Goal: Task Accomplishment & Management: Use online tool/utility

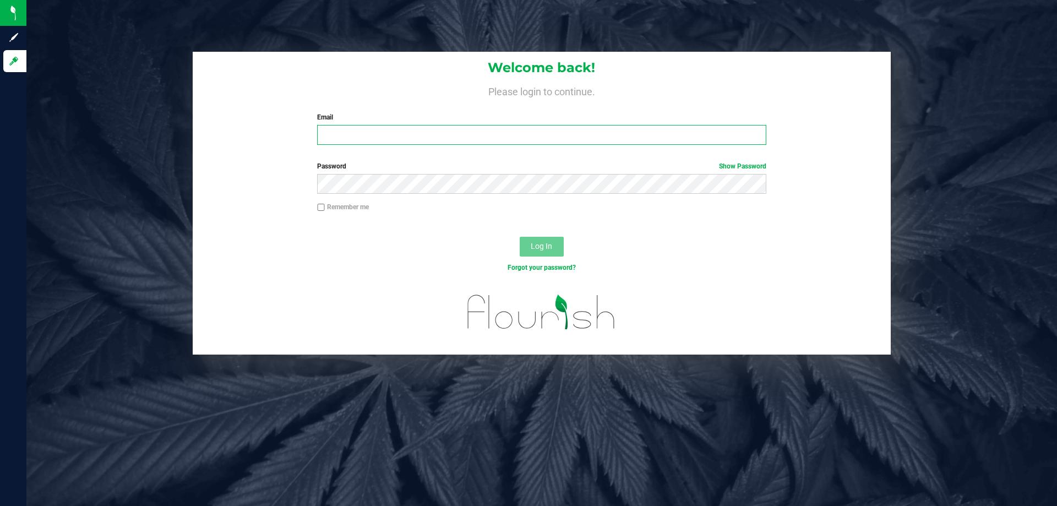
click at [353, 133] on input "Email" at bounding box center [541, 135] width 449 height 20
type input "[EMAIL_ADDRESS][DOMAIN_NAME]"
click at [520, 237] on button "Log In" at bounding box center [542, 247] width 44 height 20
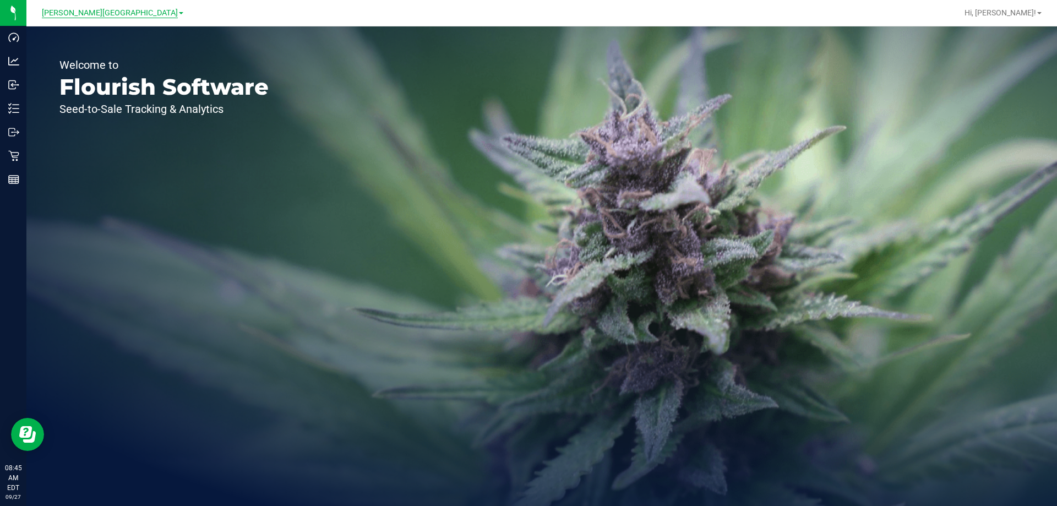
click at [97, 13] on span "[PERSON_NAME][GEOGRAPHIC_DATA]" at bounding box center [110, 13] width 136 height 10
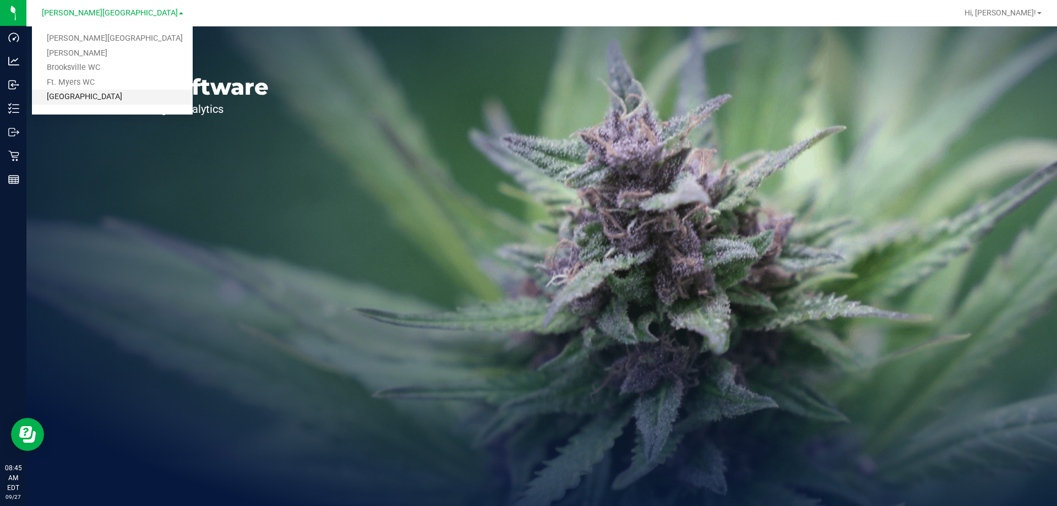
click at [104, 93] on link "[GEOGRAPHIC_DATA]" at bounding box center [112, 97] width 161 height 15
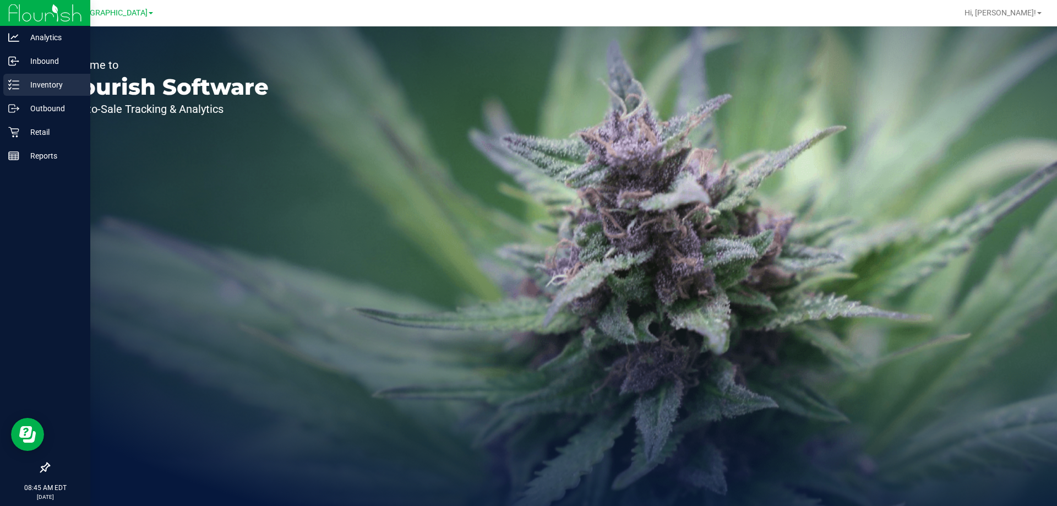
click at [29, 86] on p "Inventory" at bounding box center [52, 84] width 66 height 13
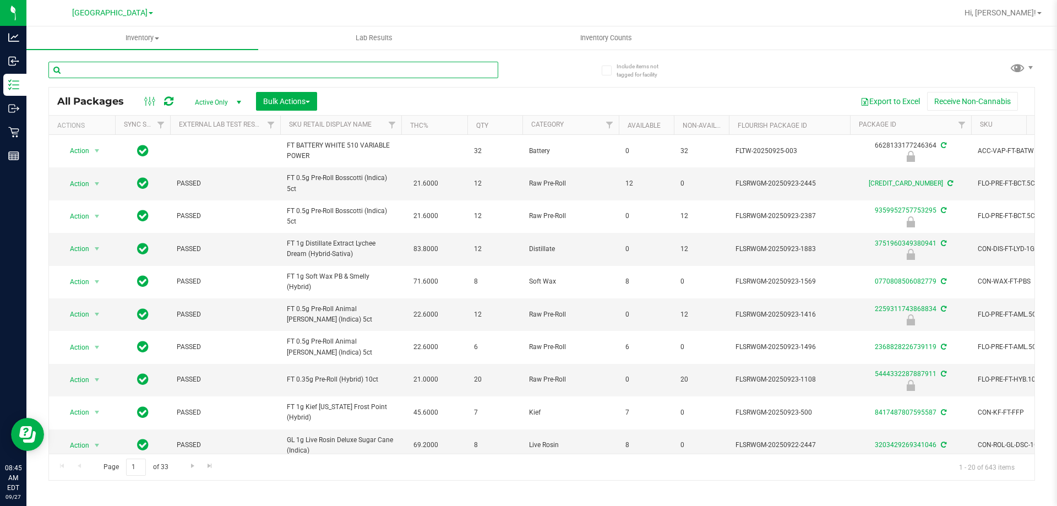
click at [167, 69] on input "text" at bounding box center [273, 70] width 450 height 17
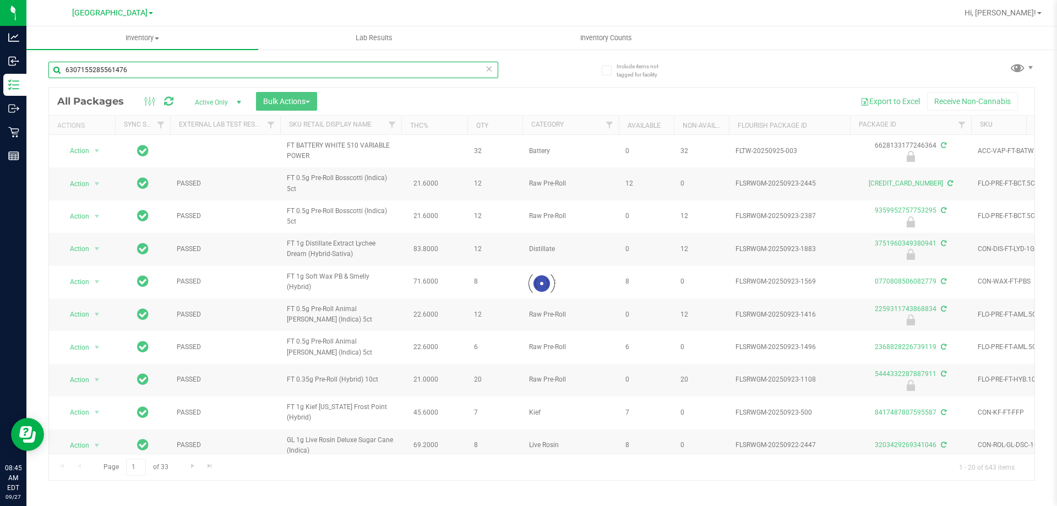
type input "6307155285561476"
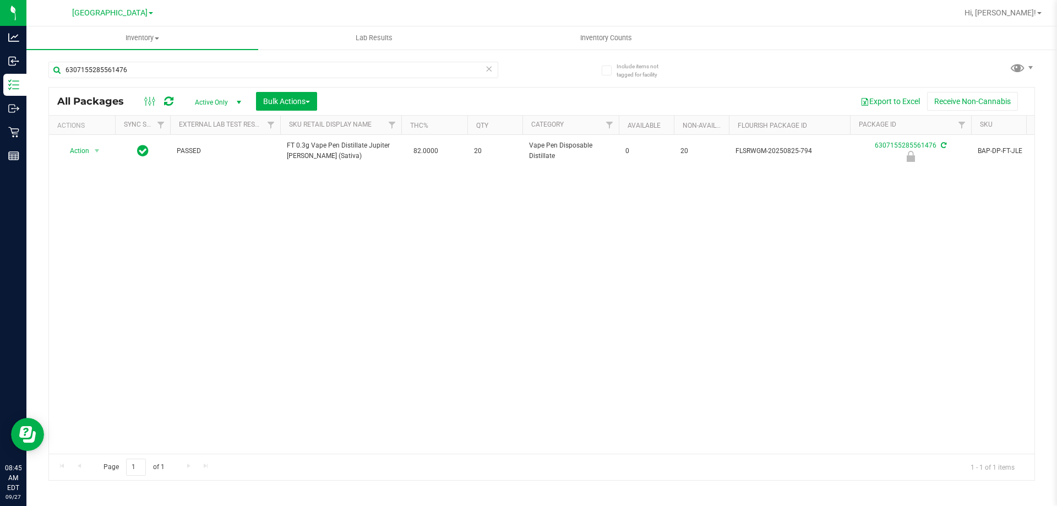
drag, startPoint x: 167, startPoint y: 70, endPoint x: 770, endPoint y: 272, distance: 635.8
click at [770, 272] on div "Action Action Edit attributes Global inventory Locate package Package audit log…" at bounding box center [542, 294] width 986 height 319
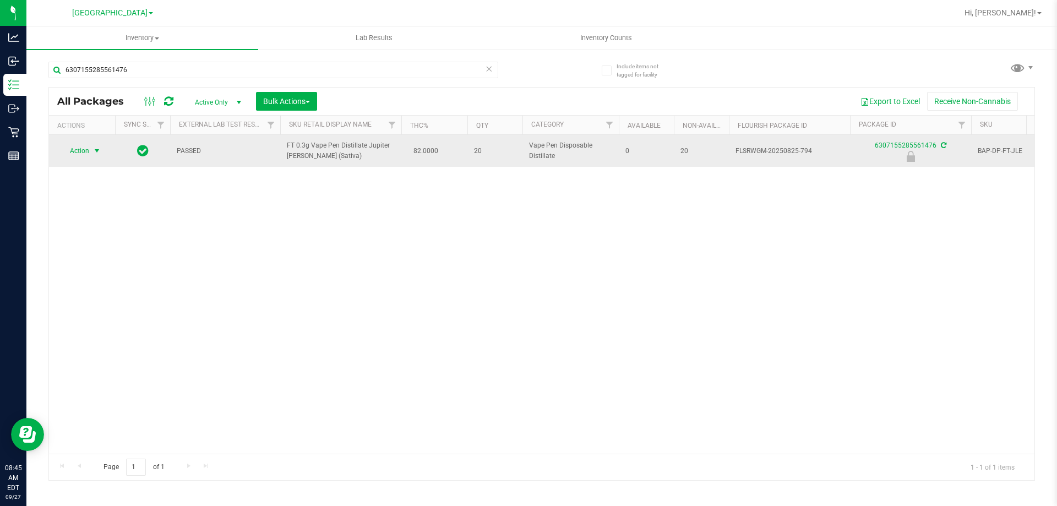
click at [102, 153] on span "select" at bounding box center [97, 150] width 14 height 15
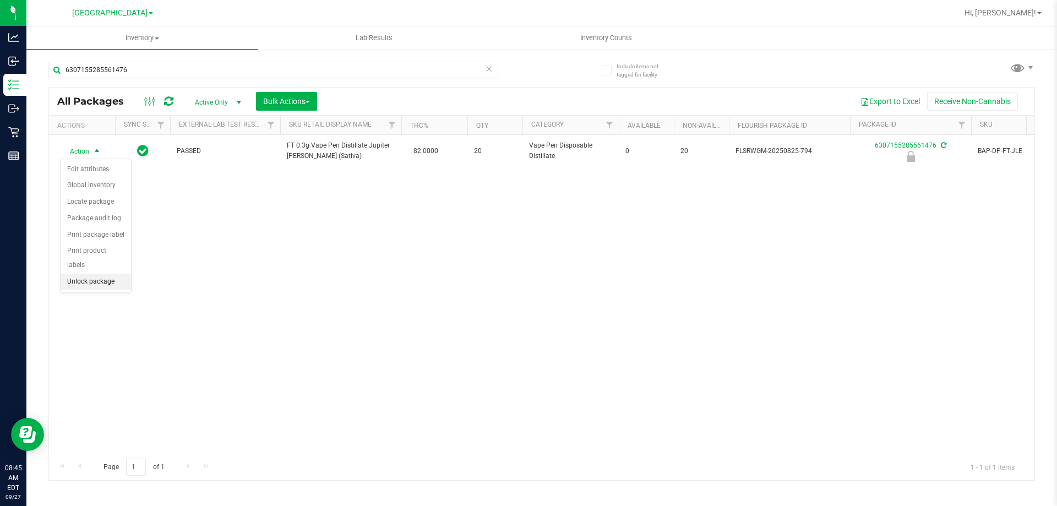
click at [111, 274] on li "Unlock package" at bounding box center [96, 282] width 70 height 17
